Goal: Information Seeking & Learning: Learn about a topic

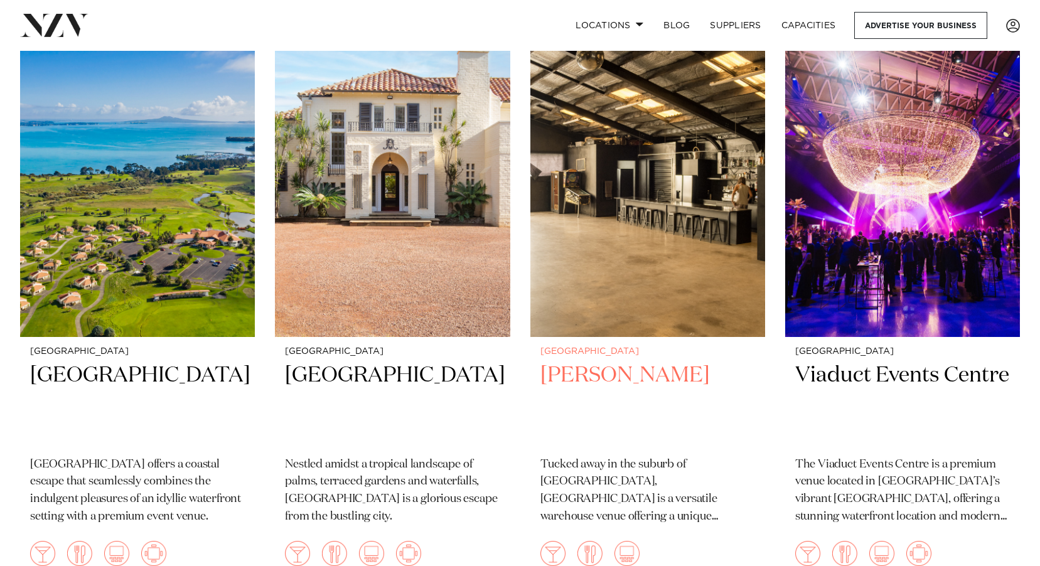
scroll to position [5085, 0]
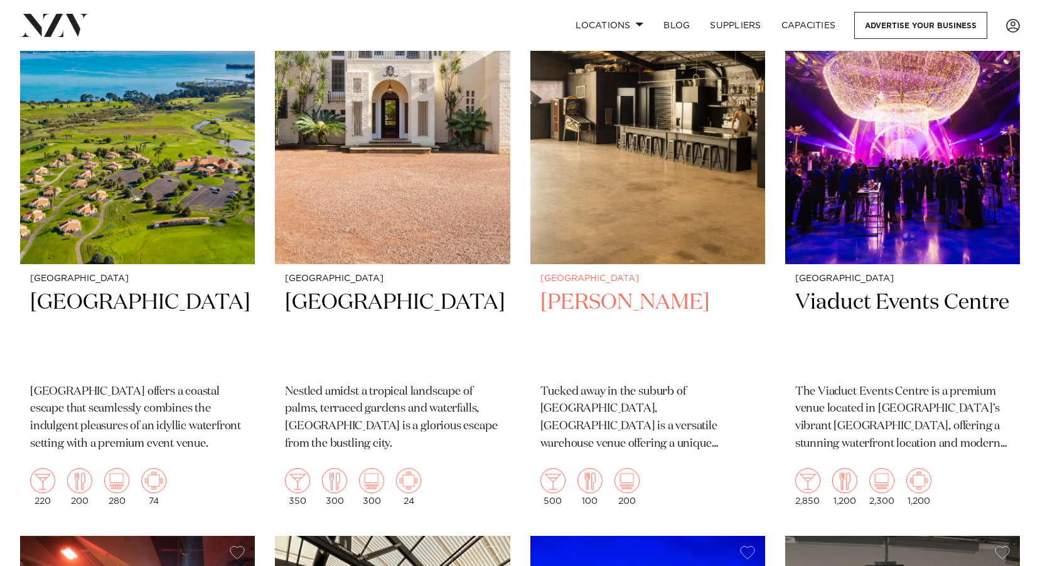
click at [615, 215] on img at bounding box center [647, 106] width 235 height 315
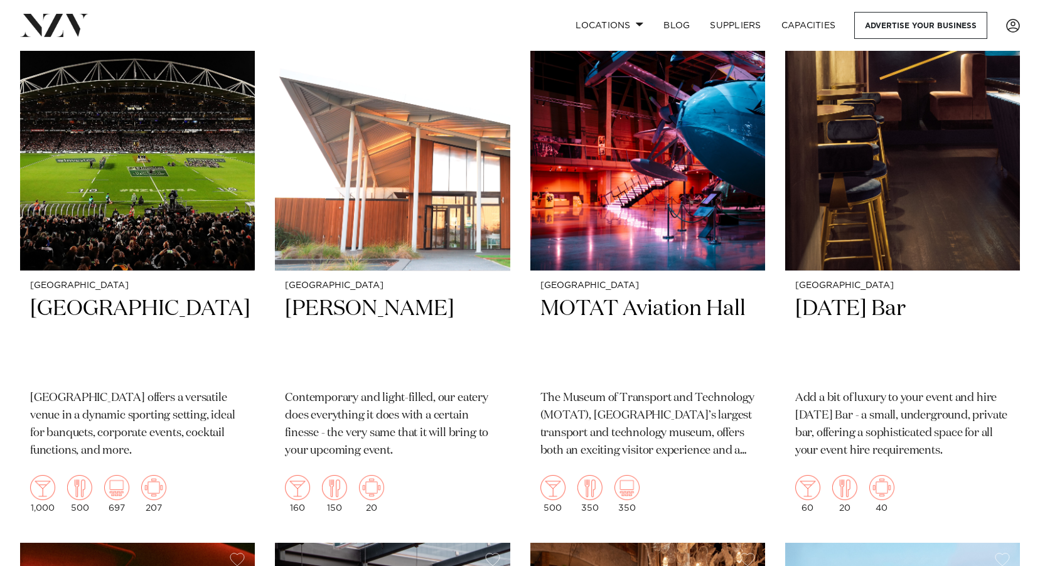
scroll to position [9291, 0]
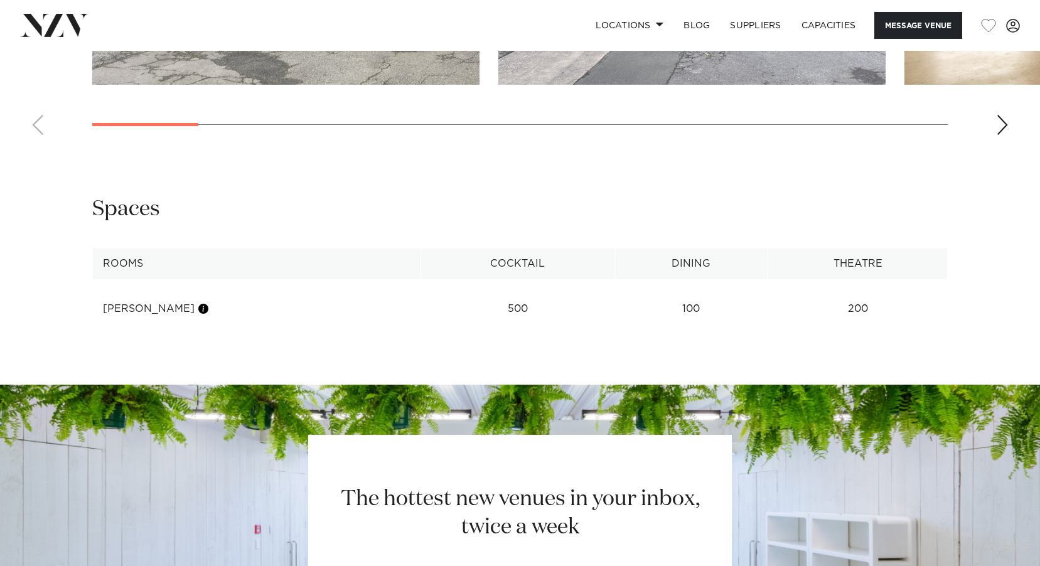
scroll to position [1256, 0]
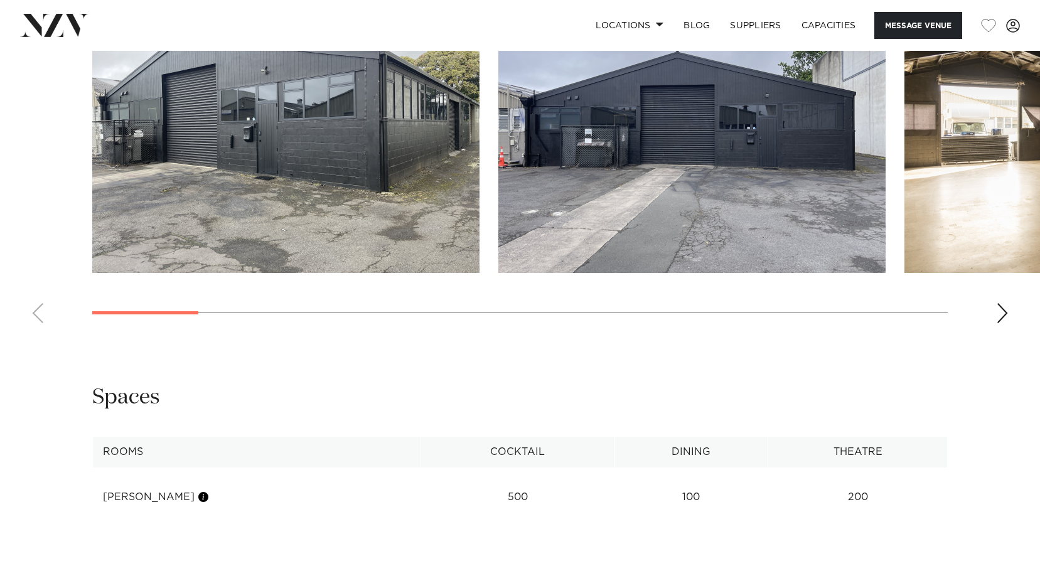
click at [1003, 316] on div "Next slide" at bounding box center [1002, 313] width 13 height 20
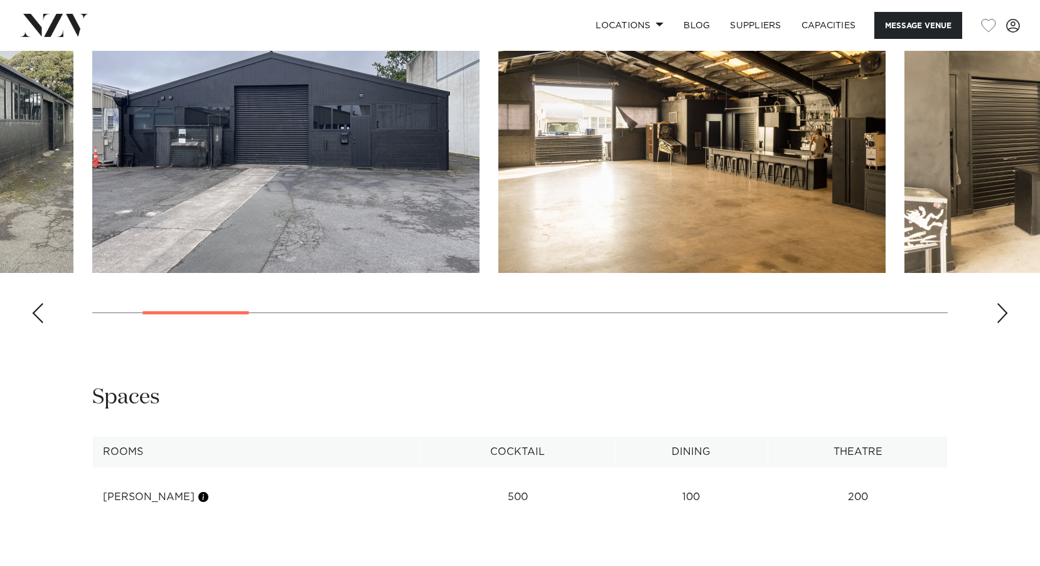
click at [1003, 316] on div "Next slide" at bounding box center [1002, 313] width 13 height 20
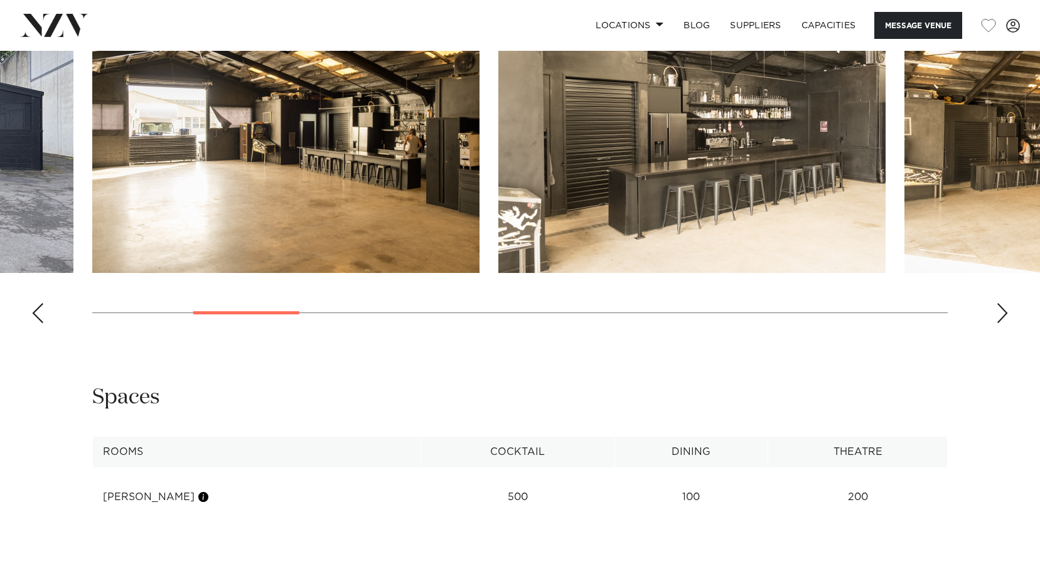
click at [1003, 316] on div "Next slide" at bounding box center [1002, 313] width 13 height 20
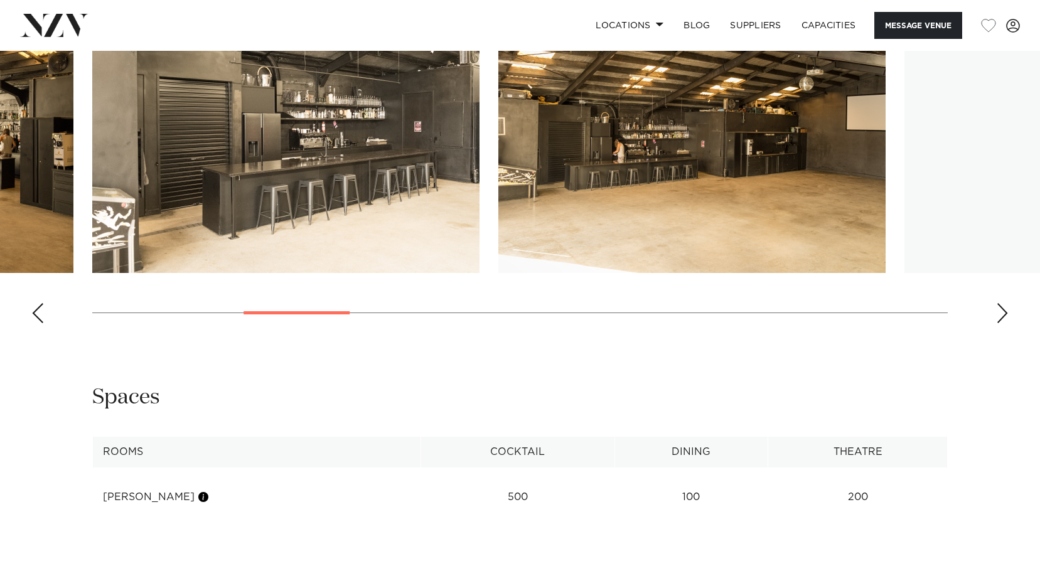
click at [1003, 316] on div "Next slide" at bounding box center [1002, 313] width 13 height 20
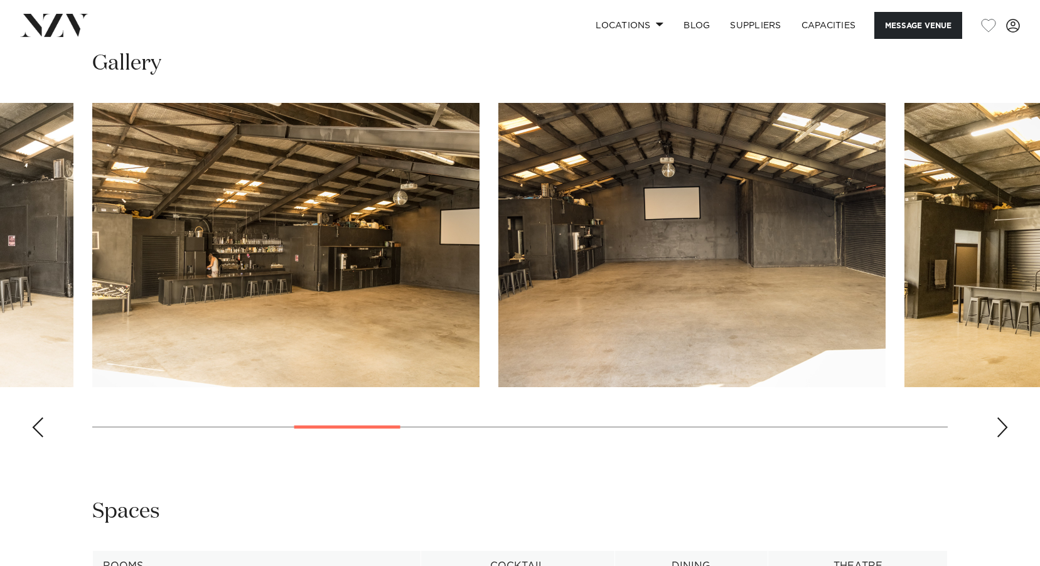
scroll to position [1130, 0]
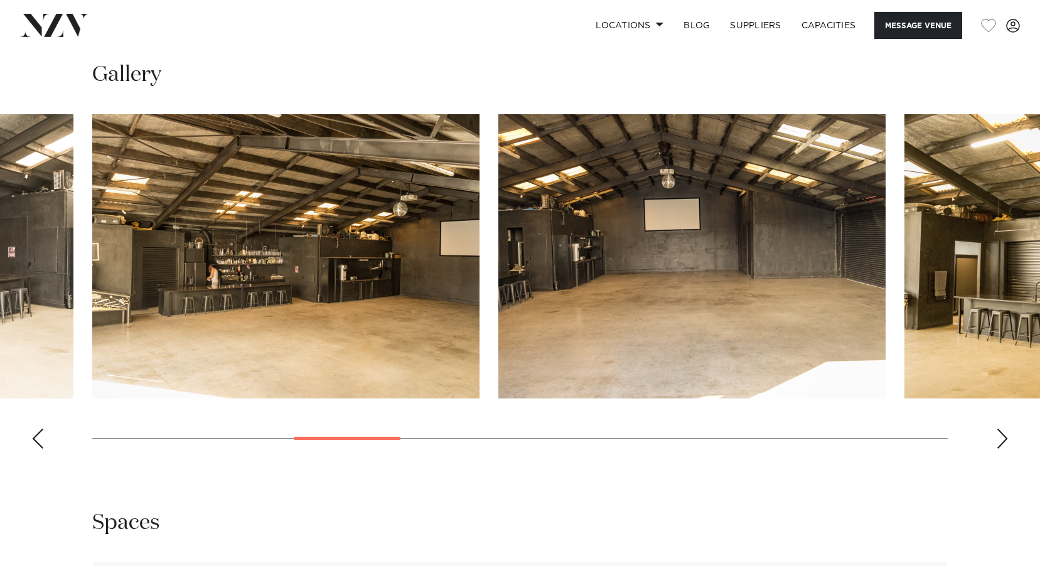
click at [1006, 438] on div "Next slide" at bounding box center [1002, 439] width 13 height 20
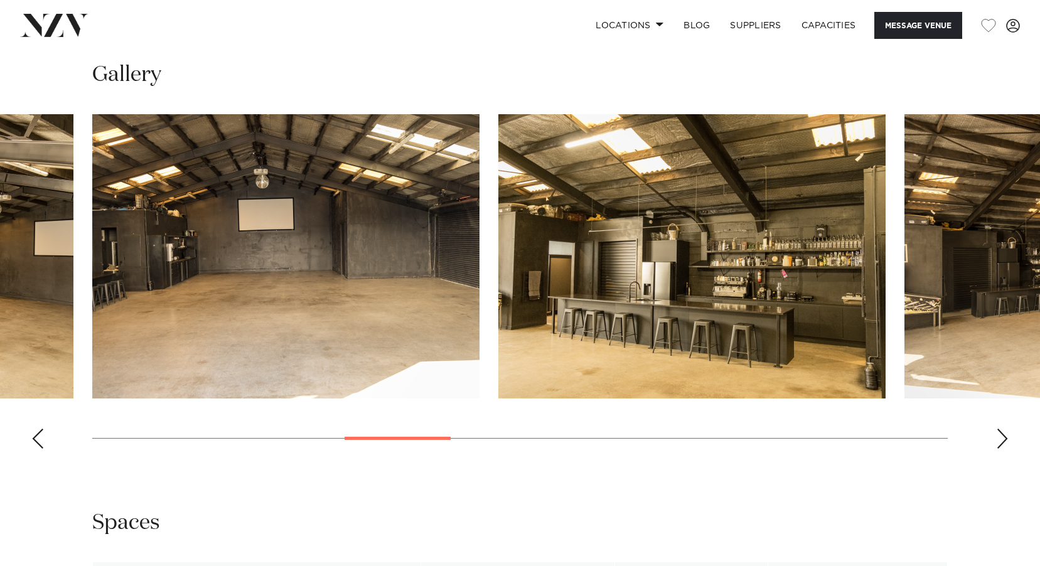
click at [1006, 438] on div "Next slide" at bounding box center [1002, 439] width 13 height 20
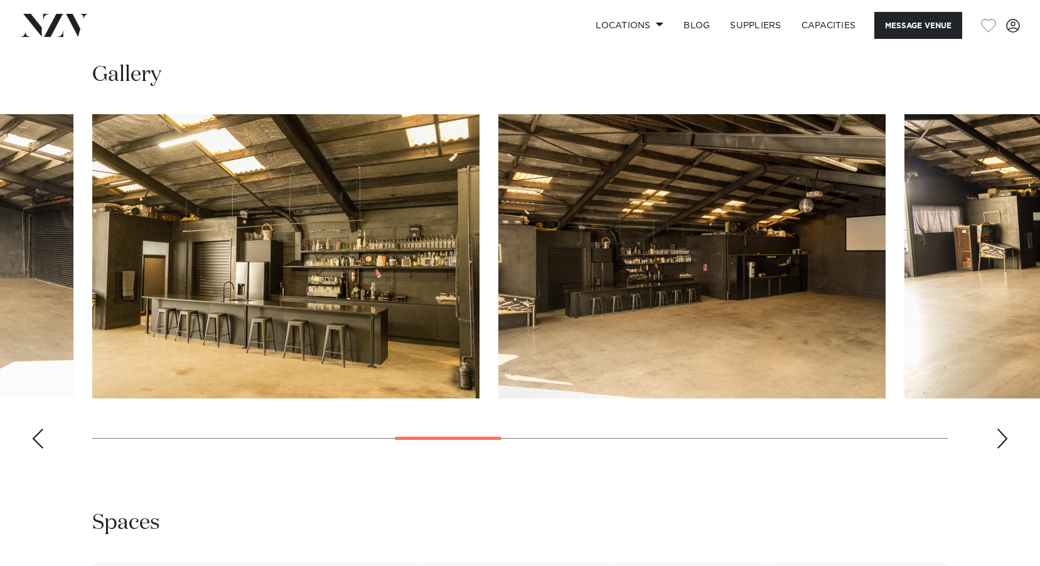
click at [1006, 438] on div "Next slide" at bounding box center [1002, 439] width 13 height 20
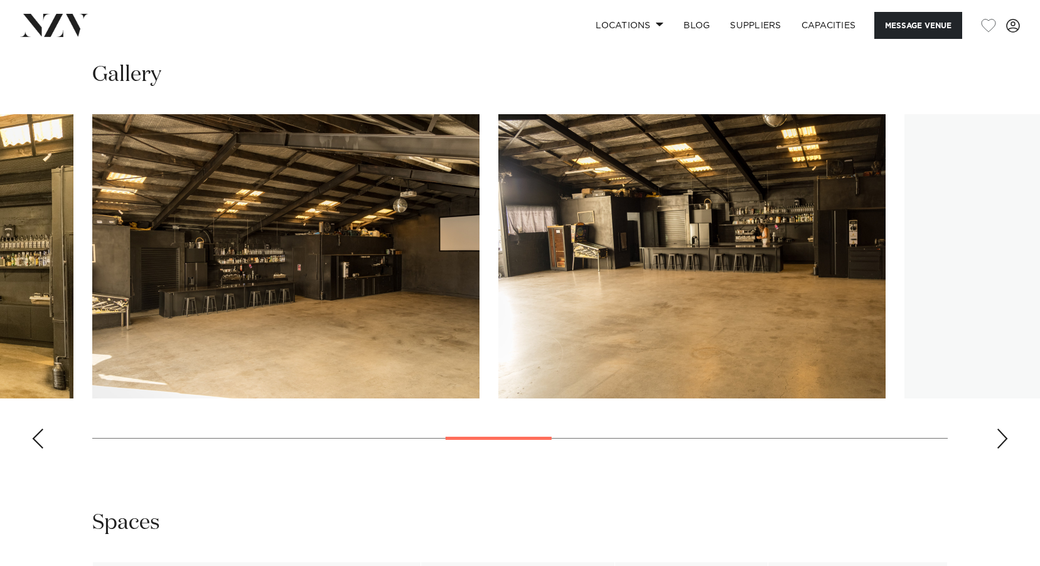
click at [1006, 438] on div "Next slide" at bounding box center [1002, 439] width 13 height 20
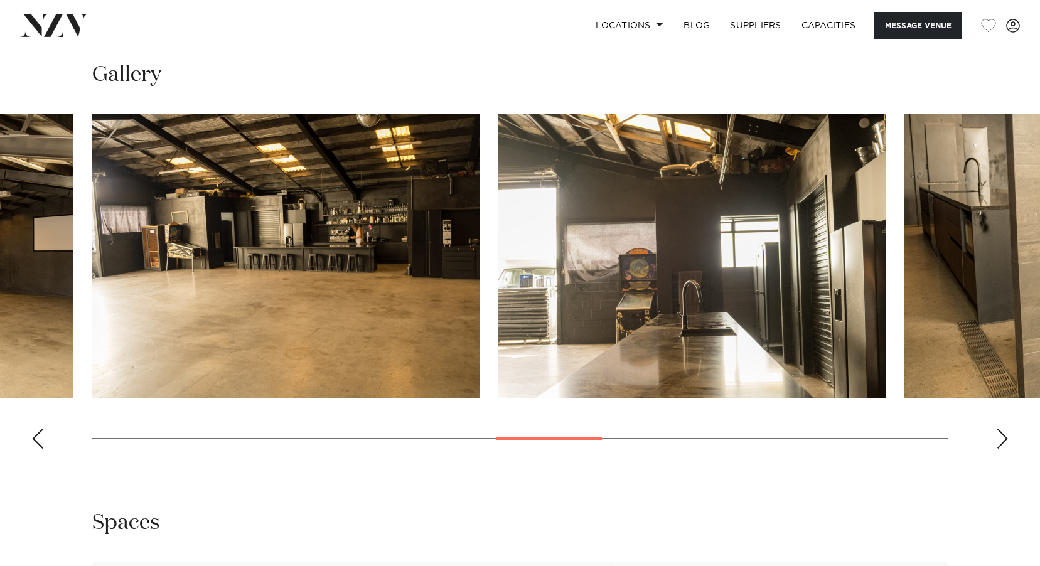
click at [1006, 438] on div "Next slide" at bounding box center [1002, 439] width 13 height 20
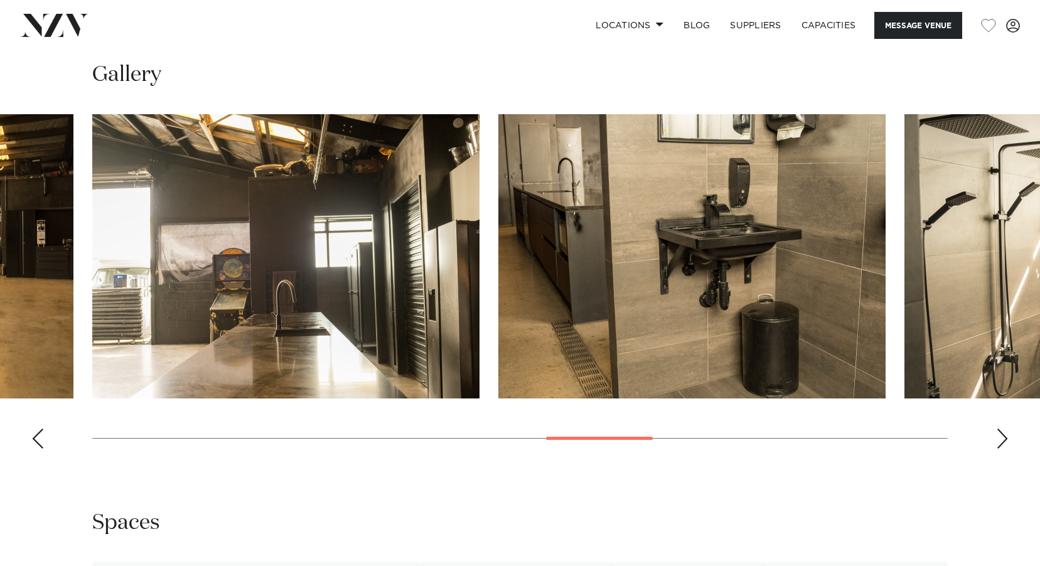
click at [1006, 438] on div "Next slide" at bounding box center [1002, 439] width 13 height 20
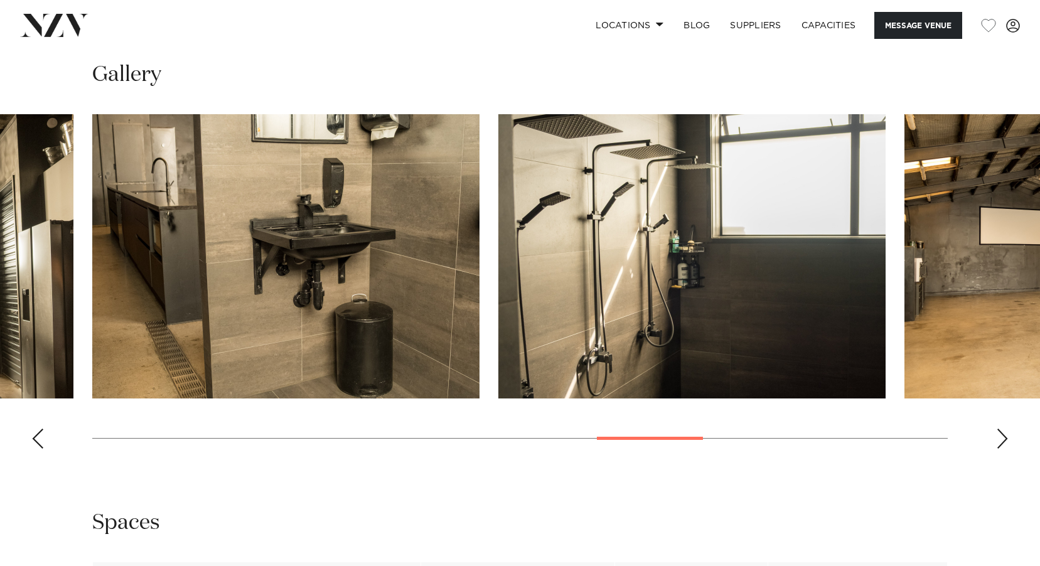
click at [1006, 438] on div "Next slide" at bounding box center [1002, 439] width 13 height 20
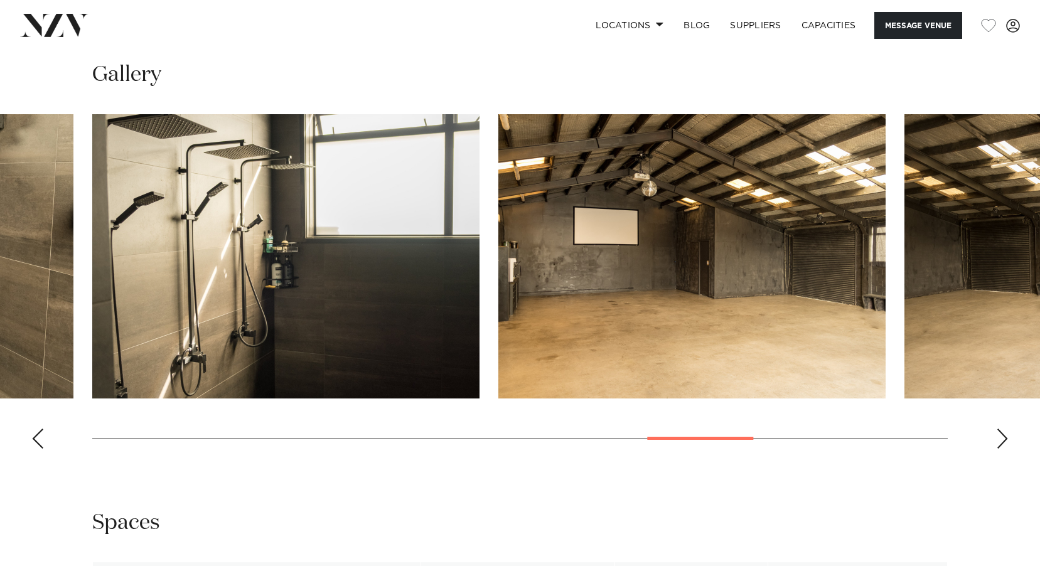
click at [1006, 438] on div "Next slide" at bounding box center [1002, 439] width 13 height 20
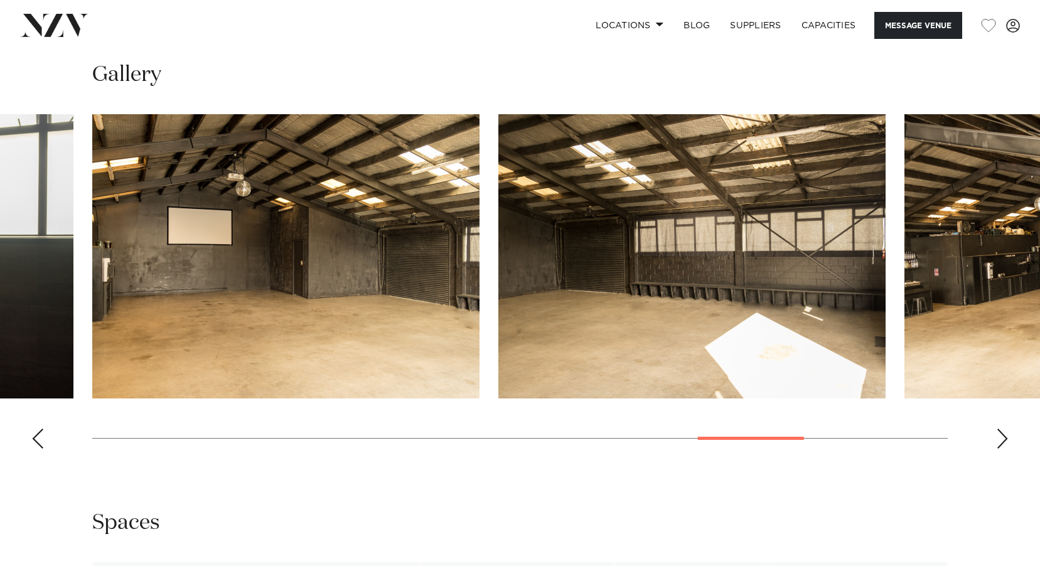
click at [1006, 438] on div "Next slide" at bounding box center [1002, 439] width 13 height 20
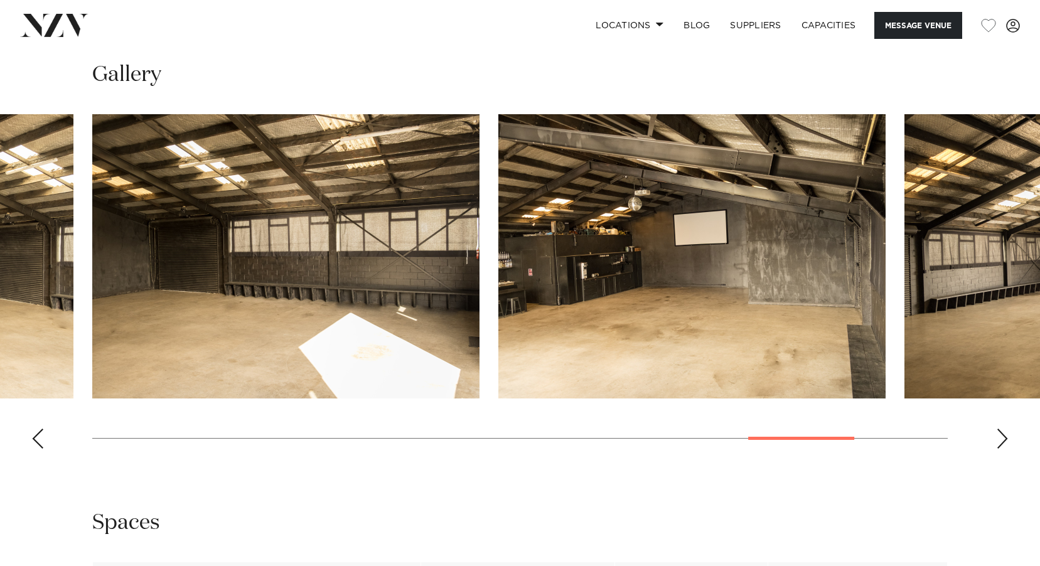
click at [1006, 438] on div "Next slide" at bounding box center [1002, 439] width 13 height 20
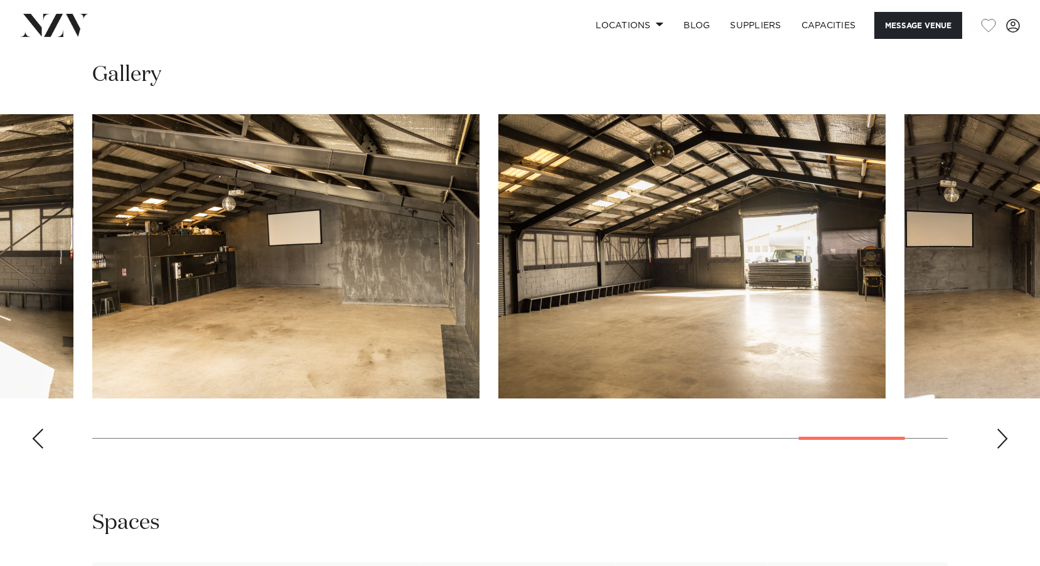
click at [1006, 438] on div "Next slide" at bounding box center [1002, 439] width 13 height 20
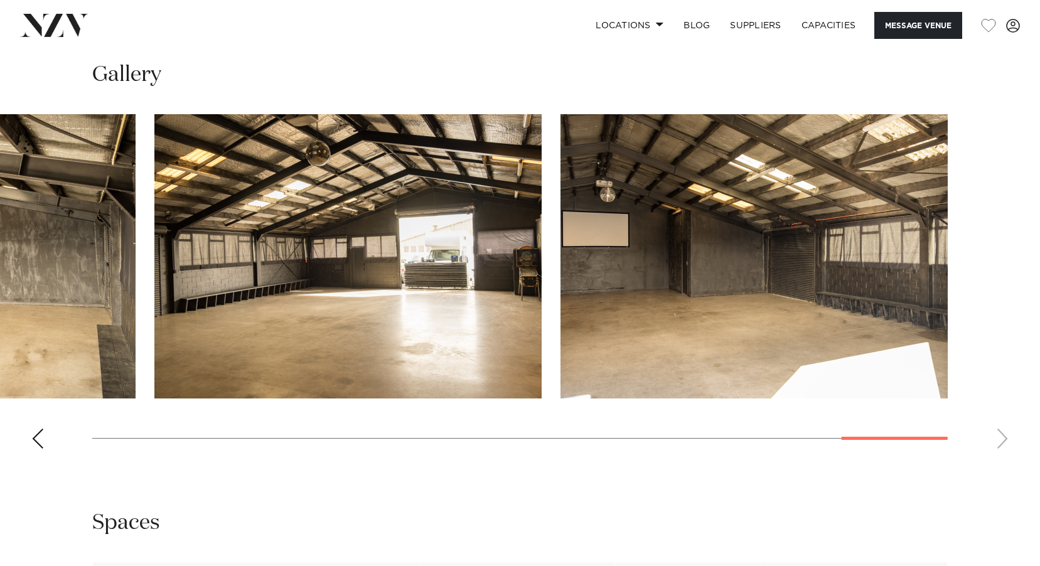
click at [1006, 438] on swiper-container at bounding box center [520, 286] width 1040 height 345
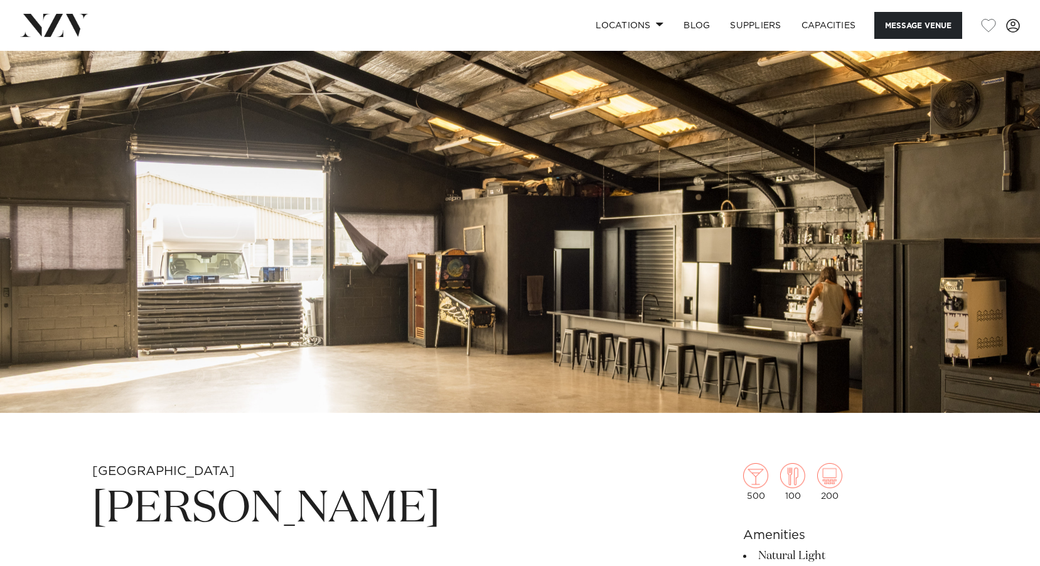
scroll to position [0, 0]
